Goal: Task Accomplishment & Management: Manage account settings

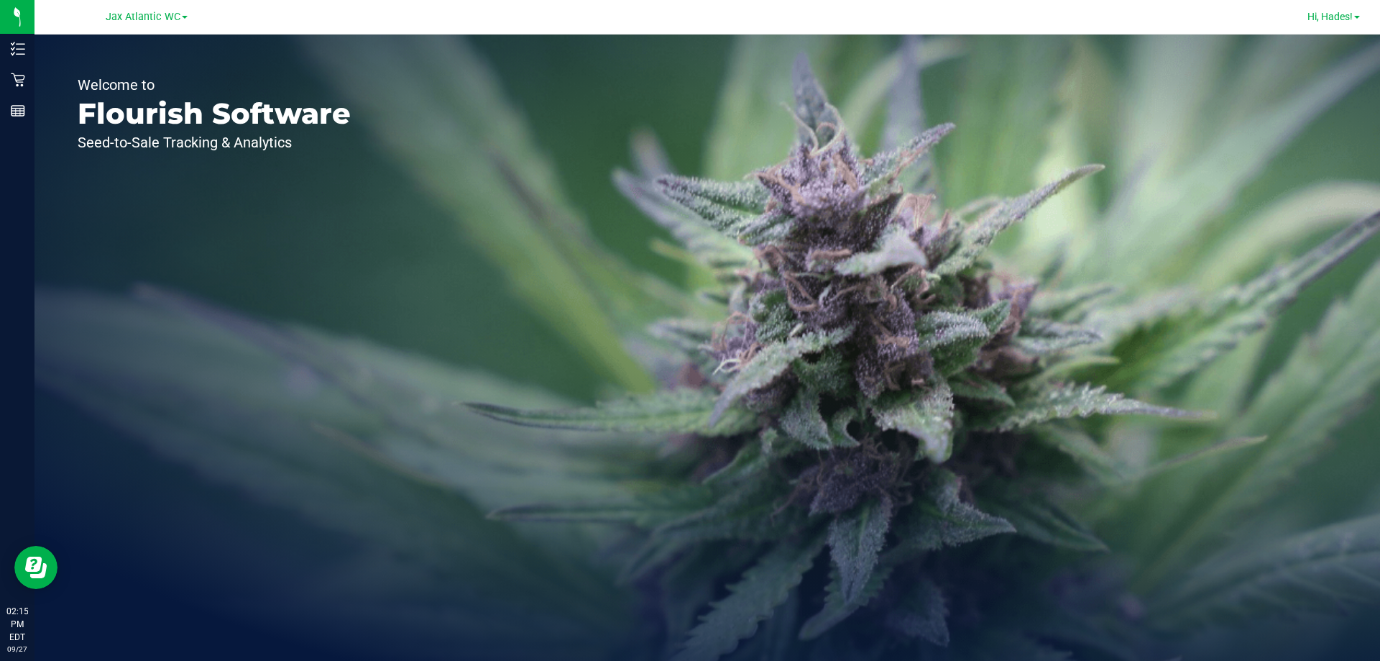
click at [1322, 17] on span "Hi, Hades!" at bounding box center [1330, 17] width 45 height 12
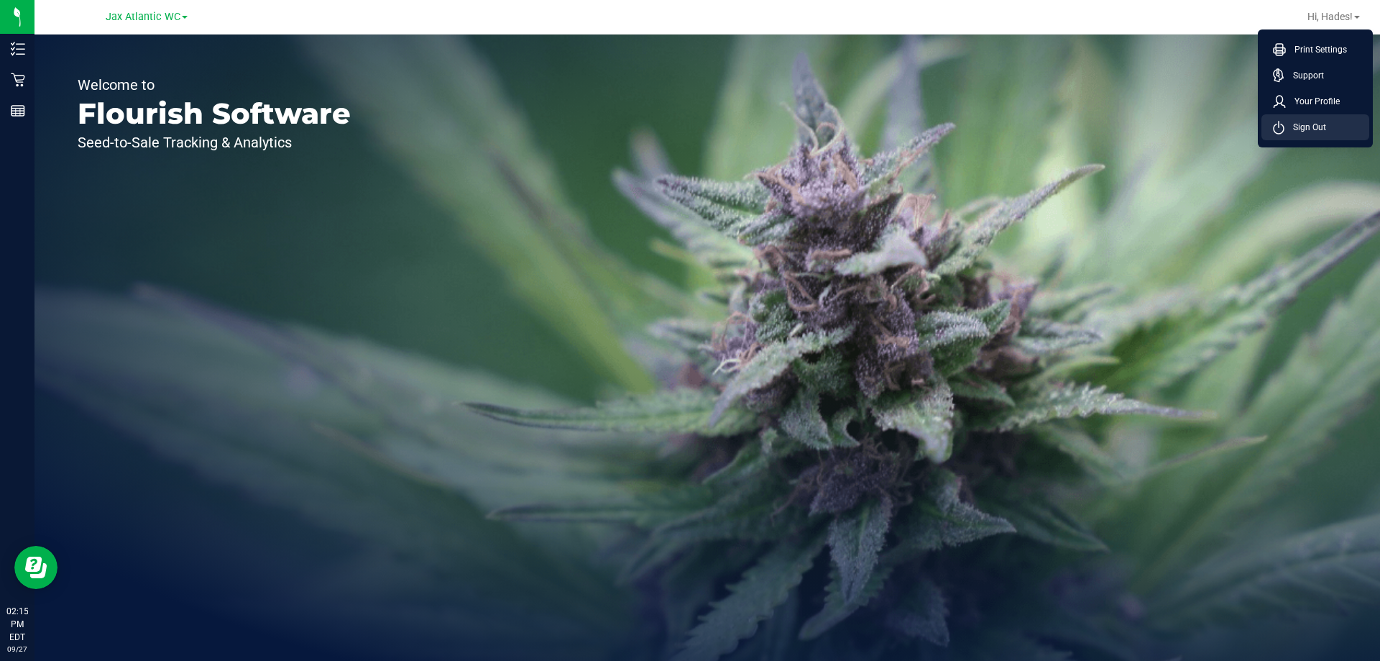
click at [1305, 125] on span "Sign Out" at bounding box center [1306, 127] width 42 height 14
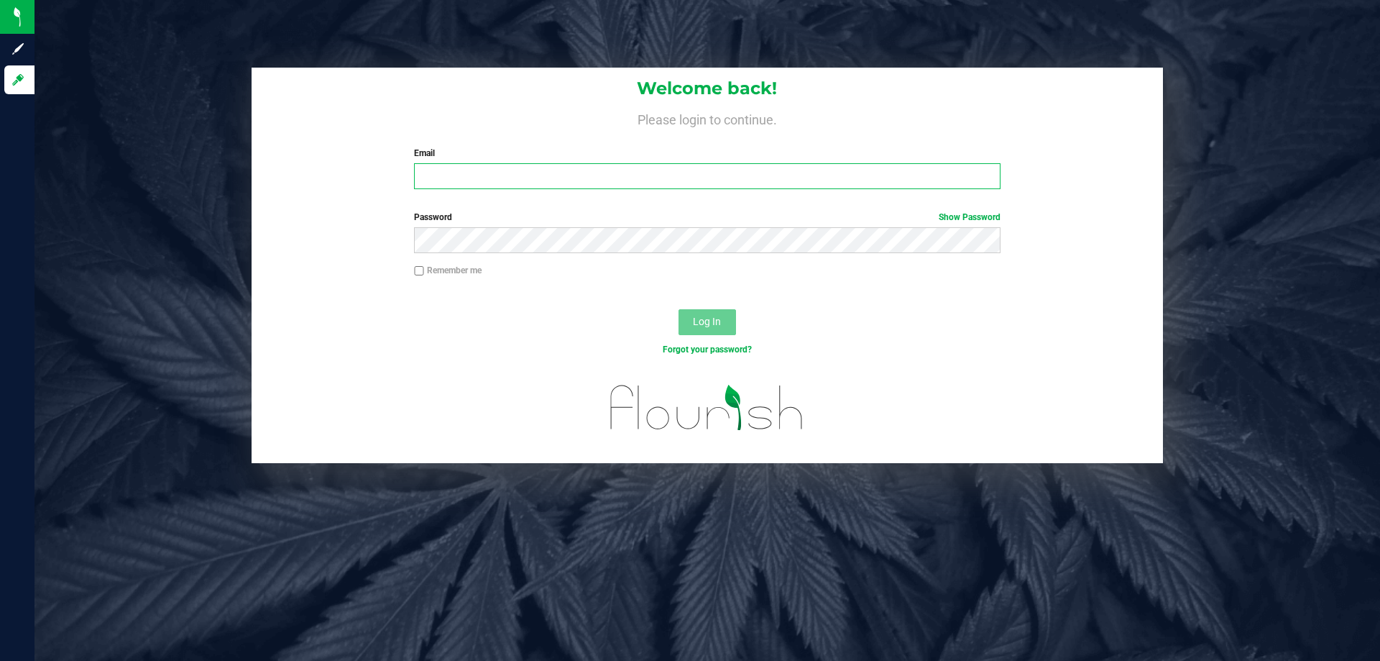
click at [675, 182] on input "Email" at bounding box center [707, 176] width 586 height 26
type input "[EMAIL_ADDRESS][DOMAIN_NAME]"
click at [679, 309] on button "Log In" at bounding box center [708, 322] width 58 height 26
